Goal: Check status: Check status

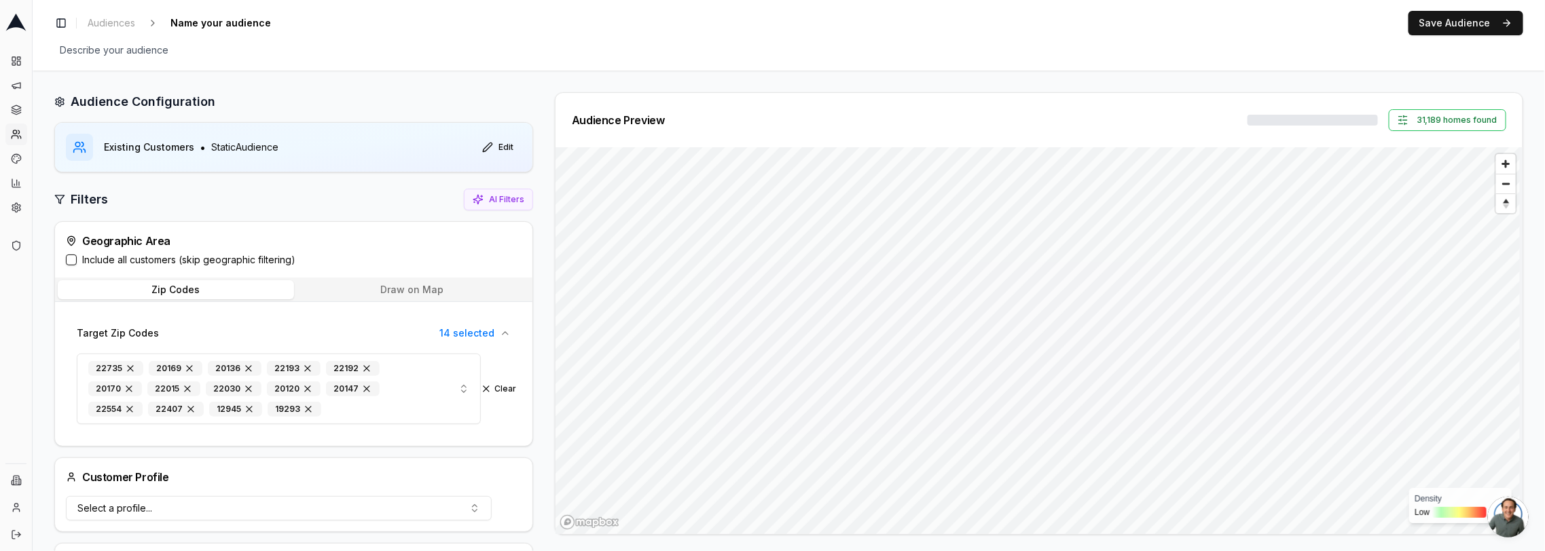
scroll to position [827, 0]
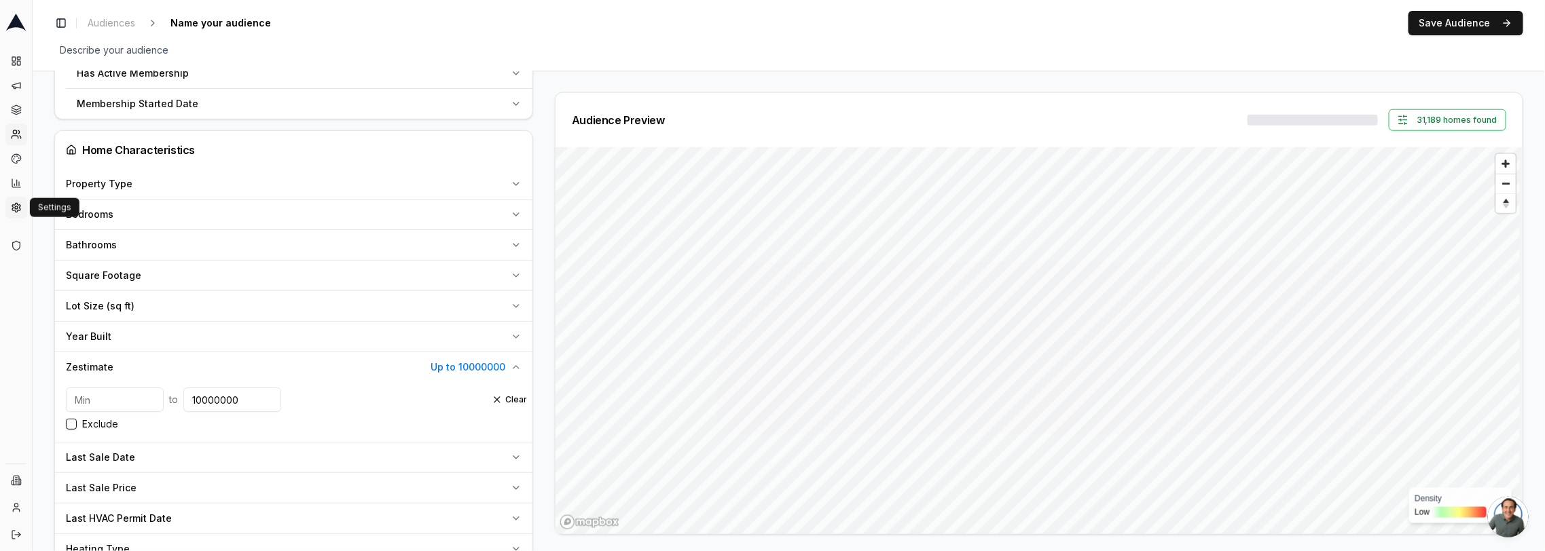
click at [18, 210] on icon at bounding box center [16, 207] width 8 height 9
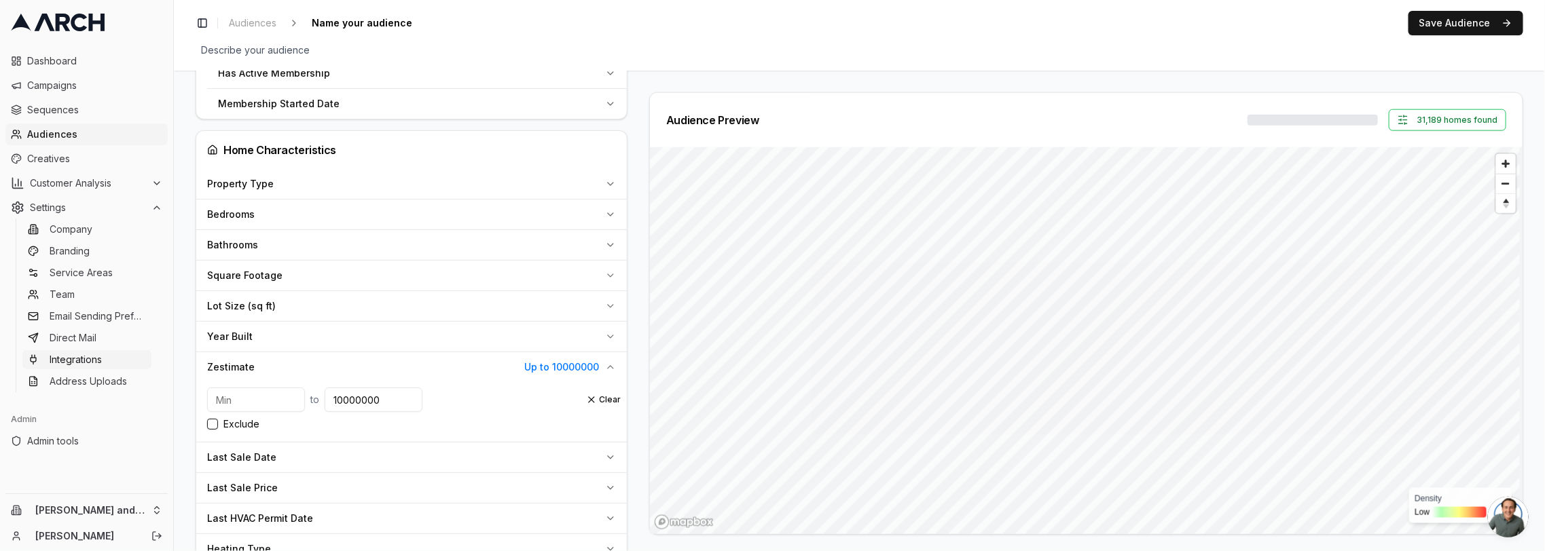
click at [96, 365] on span "Integrations" at bounding box center [76, 360] width 52 height 14
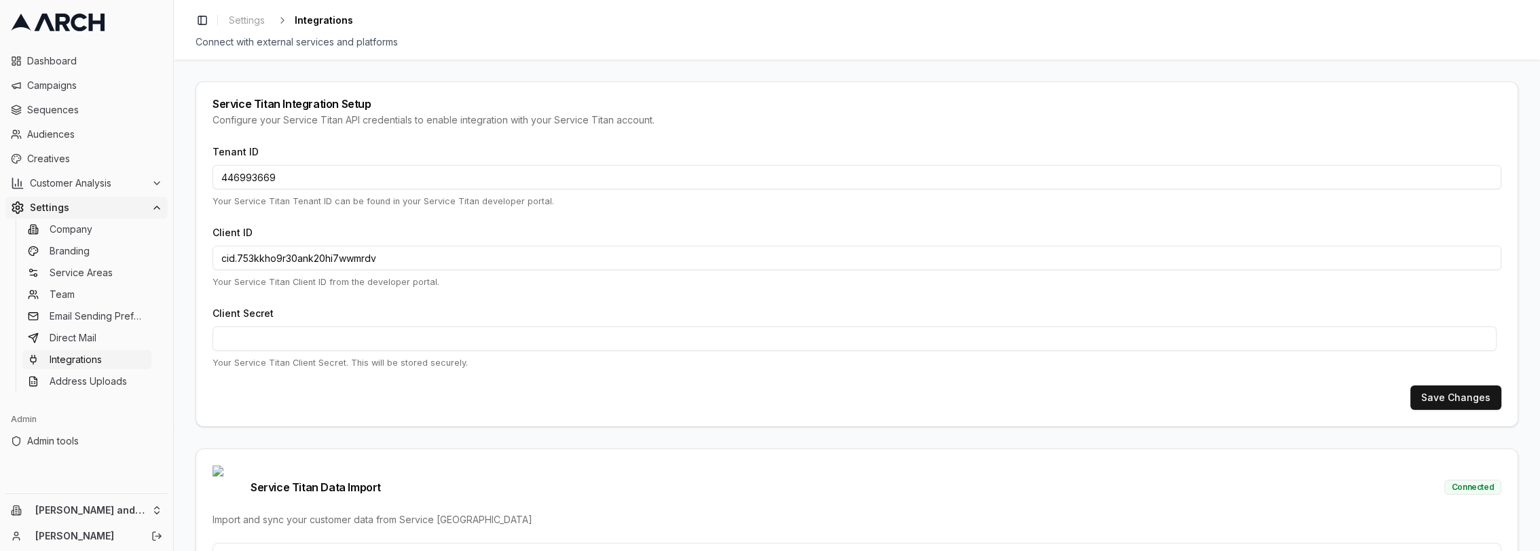
scroll to position [442, 0]
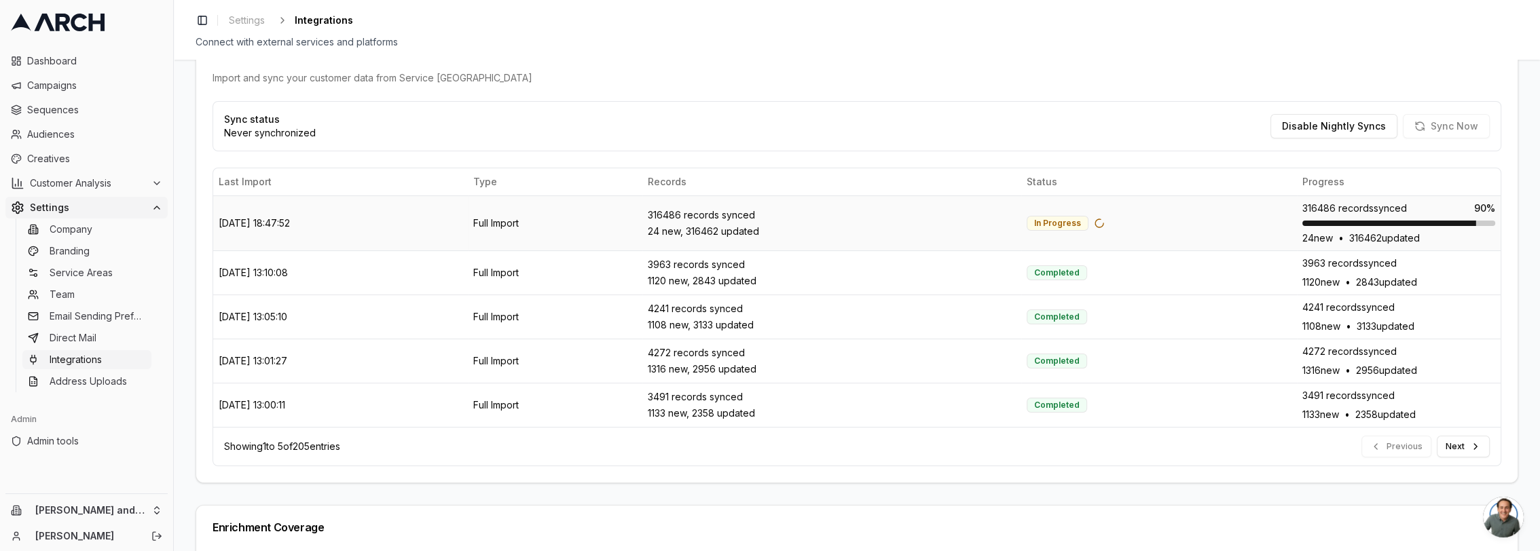
click at [291, 198] on td "28/08/2025, 18:47:52" at bounding box center [340, 223] width 255 height 55
click at [288, 198] on td "28/08/2025, 18:47:52" at bounding box center [340, 223] width 255 height 55
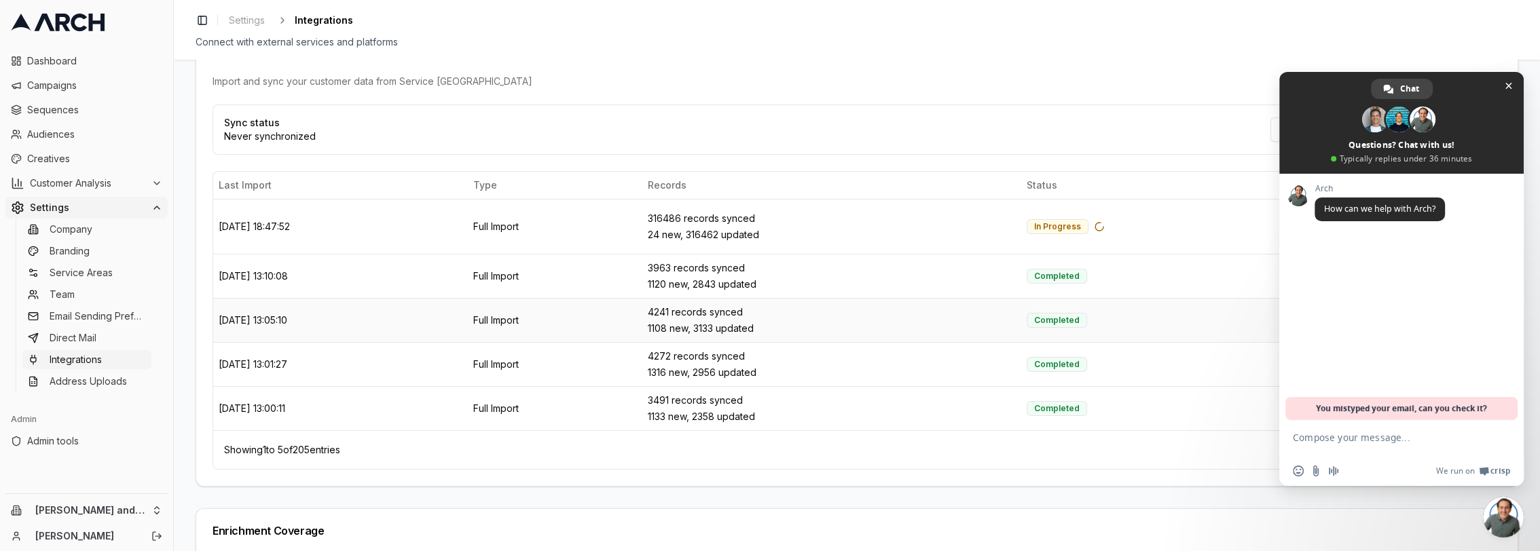
scroll to position [433, 0]
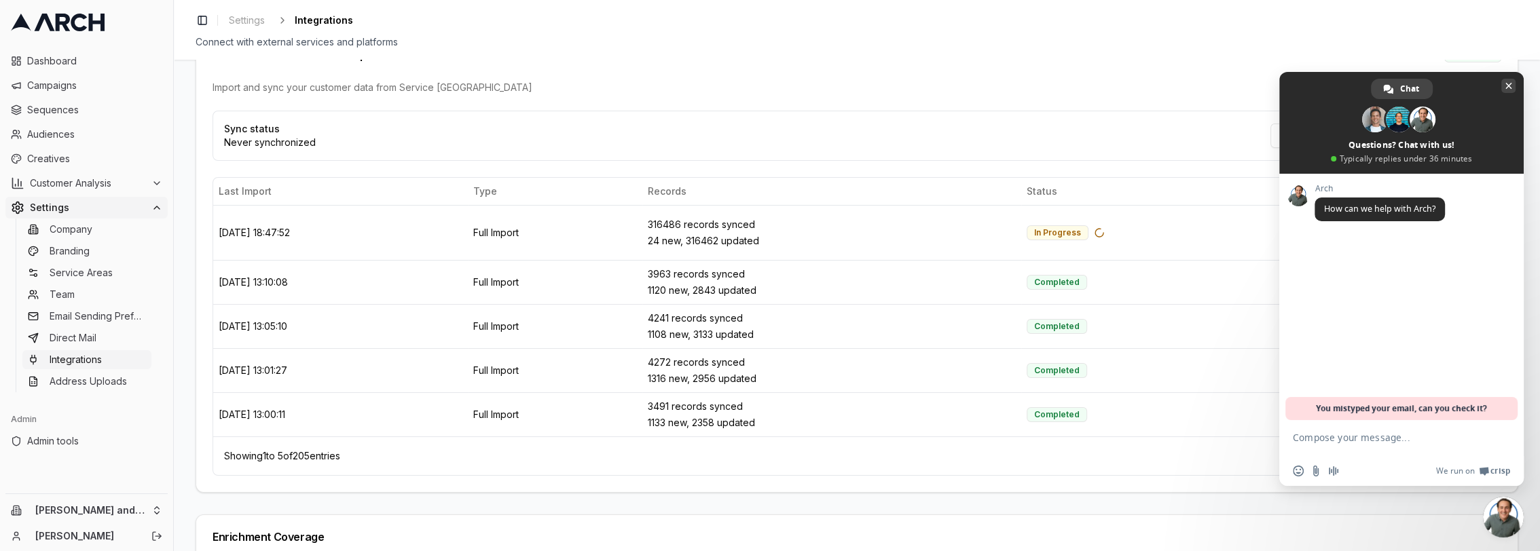
click at [1503, 85] on span "Close chat" at bounding box center [1508, 86] width 14 height 14
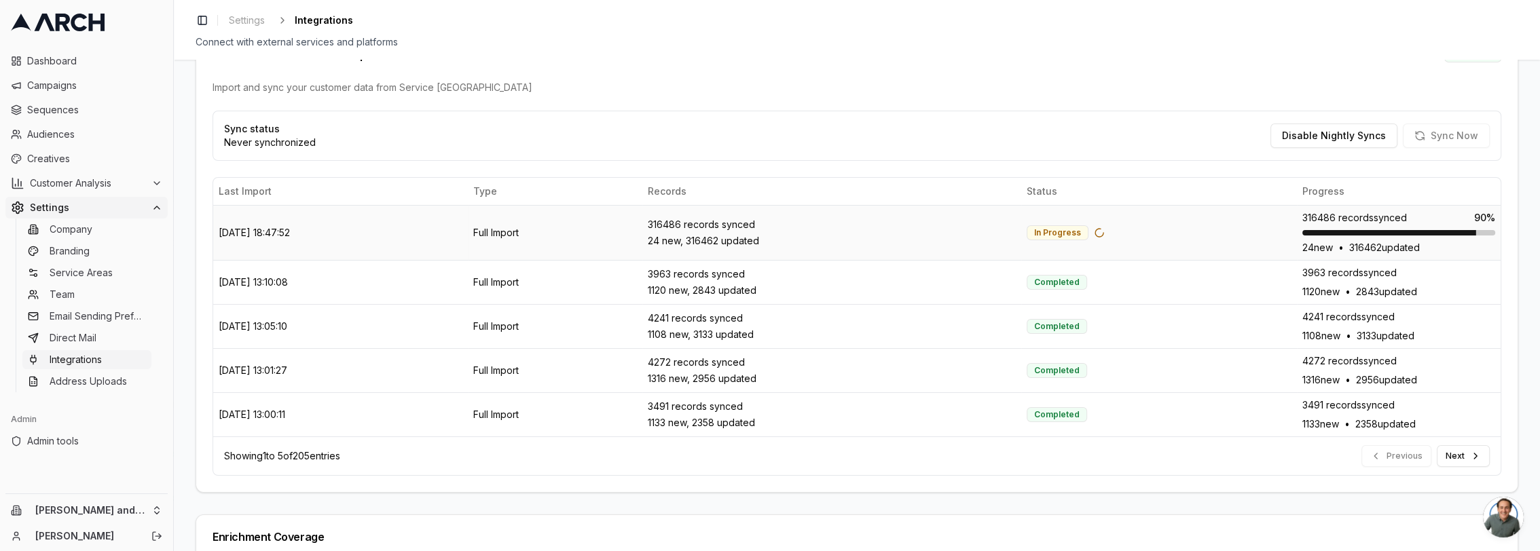
click at [1363, 211] on span "316486 records synced" at bounding box center [1354, 218] width 105 height 14
click at [1312, 211] on span "316486 records synced" at bounding box center [1354, 218] width 105 height 14
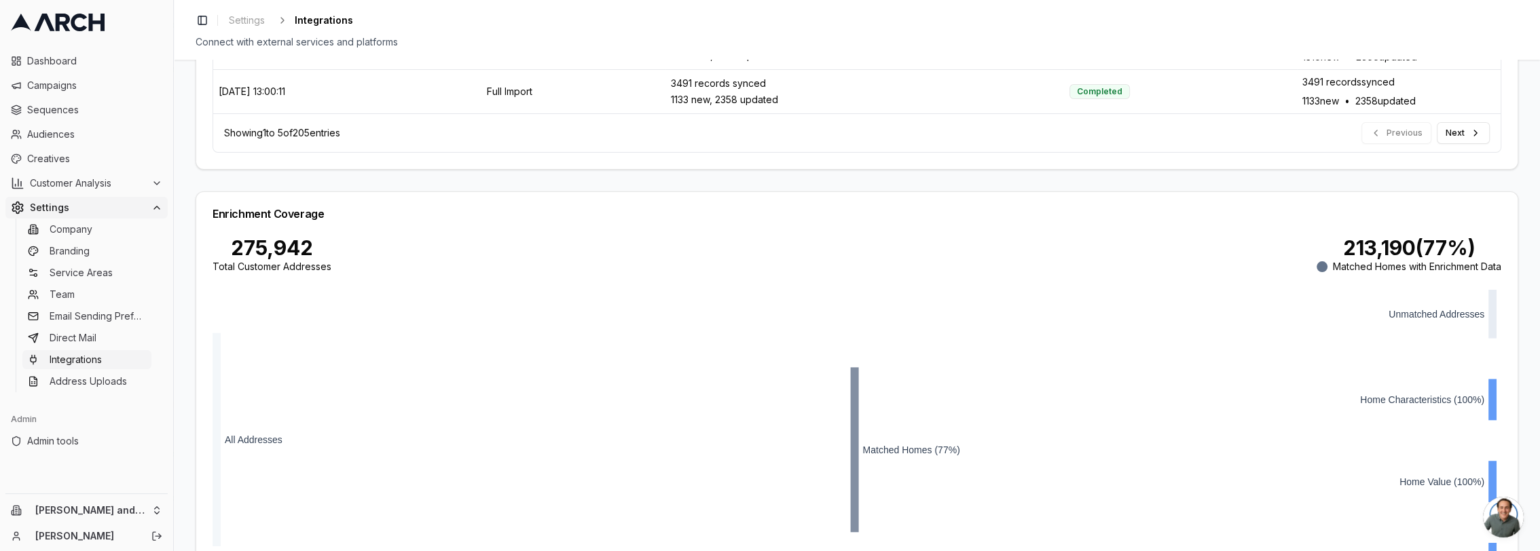
scroll to position [0, 0]
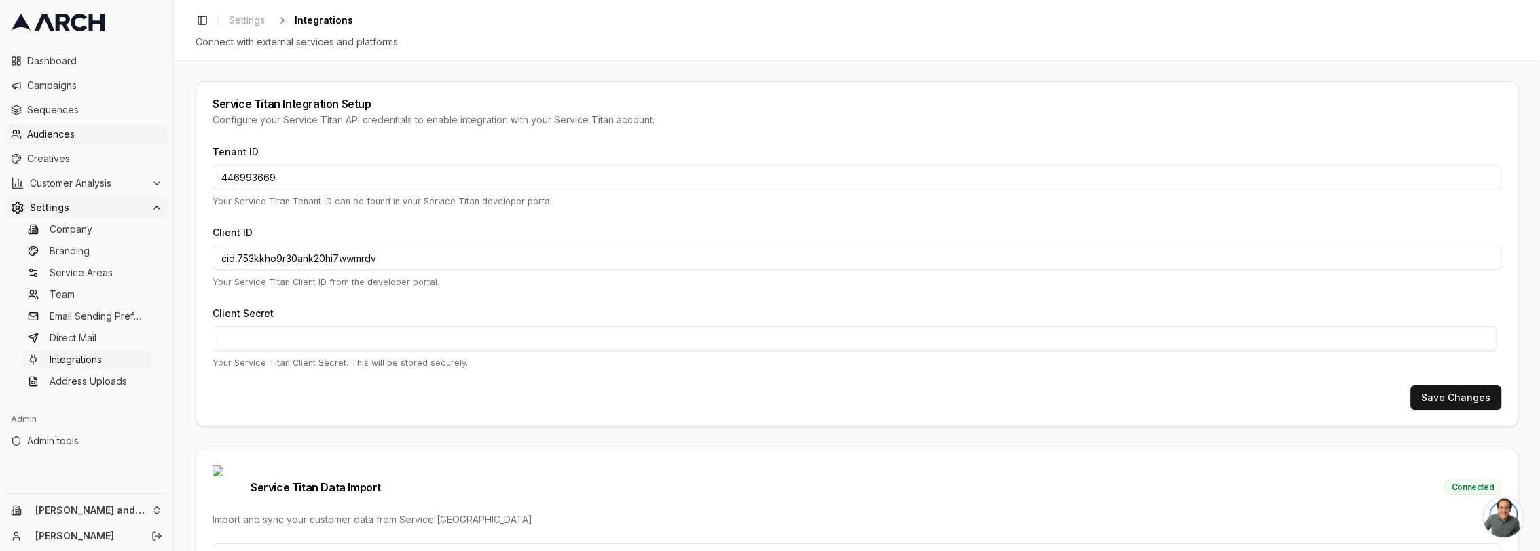
click at [100, 132] on span "Audiences" at bounding box center [94, 135] width 135 height 14
click at [62, 136] on span "Audiences" at bounding box center [94, 135] width 135 height 14
